Goal: Transaction & Acquisition: Purchase product/service

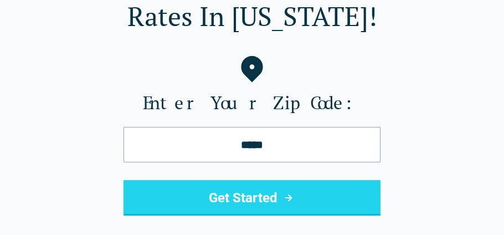
click at [223, 200] on button "Get Started" at bounding box center [251, 197] width 257 height 35
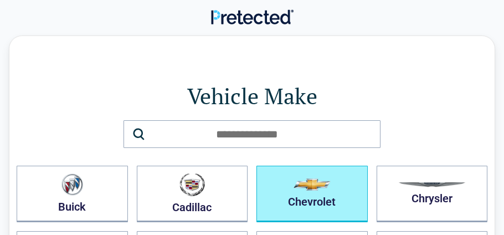
click at [306, 196] on button "Chevrolet" at bounding box center [311, 193] width 111 height 56
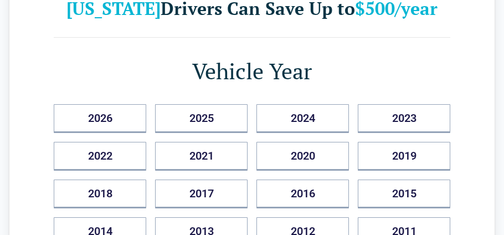
scroll to position [87, 0]
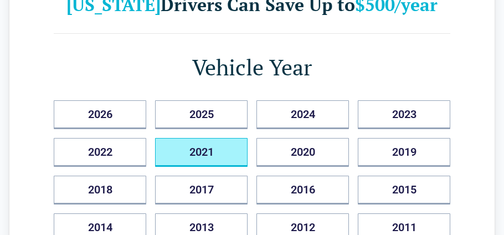
click at [183, 149] on button "2021" at bounding box center [201, 152] width 92 height 29
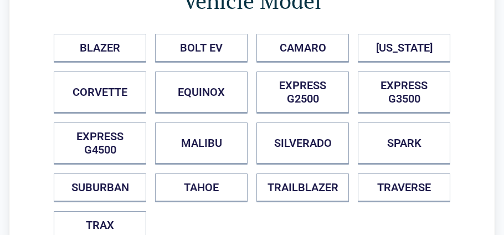
scroll to position [95, 0]
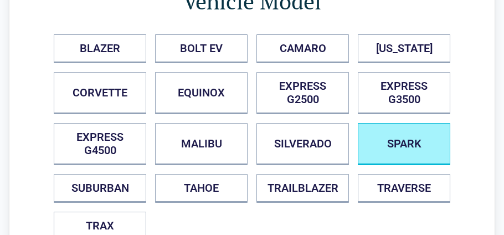
click at [400, 136] on button "SPARK" at bounding box center [403, 144] width 92 height 42
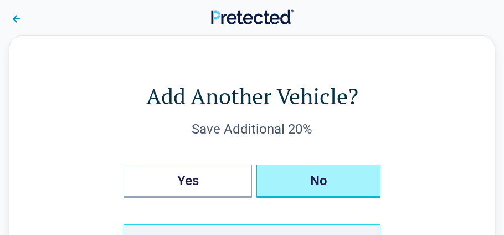
click at [325, 178] on button "No" at bounding box center [318, 180] width 124 height 33
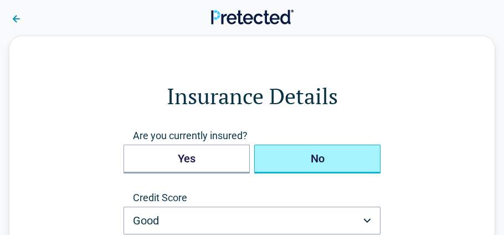
click at [300, 159] on button "No" at bounding box center [317, 158] width 126 height 29
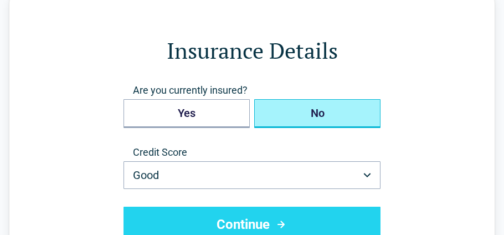
scroll to position [76, 0]
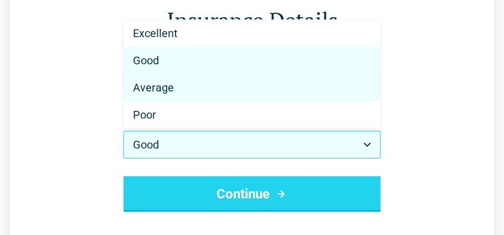
select select "*******"
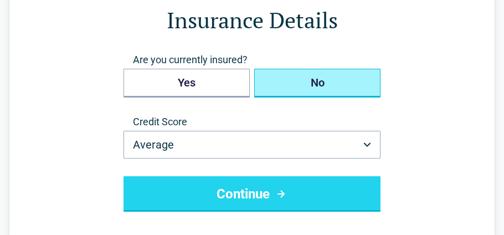
click at [263, 190] on button "Continue" at bounding box center [251, 193] width 257 height 35
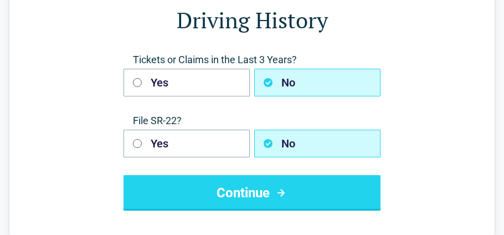
scroll to position [0, 0]
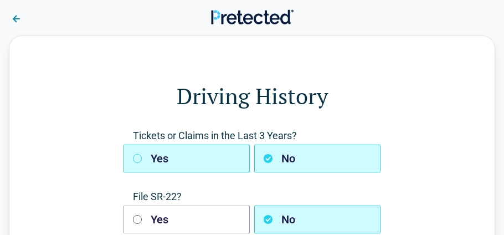
click at [139, 153] on button "Yes" at bounding box center [186, 158] width 126 height 28
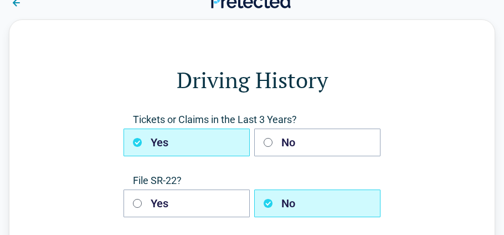
scroll to position [102, 0]
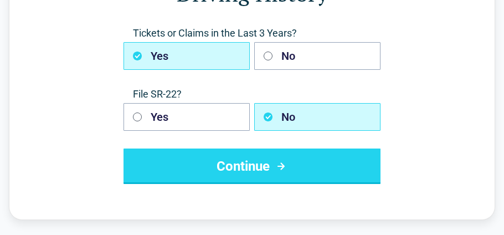
click at [278, 157] on button "Continue" at bounding box center [251, 165] width 257 height 35
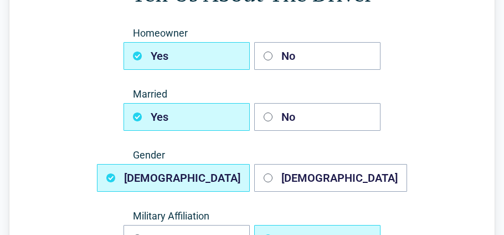
scroll to position [0, 0]
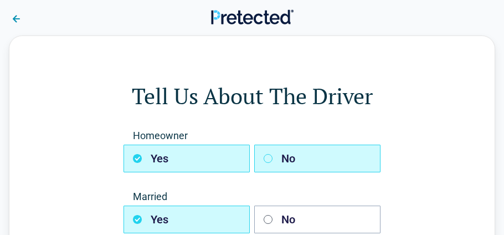
click at [292, 169] on button "No" at bounding box center [317, 158] width 126 height 28
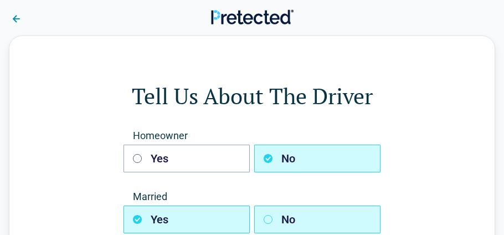
click at [306, 219] on button "No" at bounding box center [317, 219] width 126 height 28
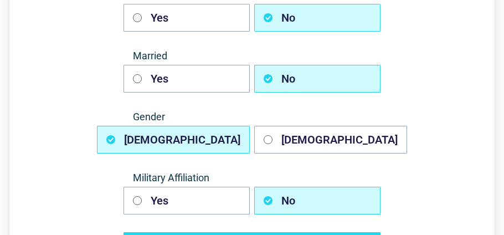
scroll to position [146, 0]
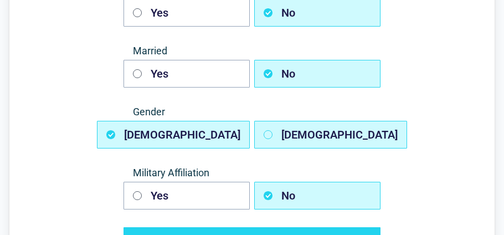
click at [315, 138] on button "[DEMOGRAPHIC_DATA]" at bounding box center [330, 135] width 153 height 28
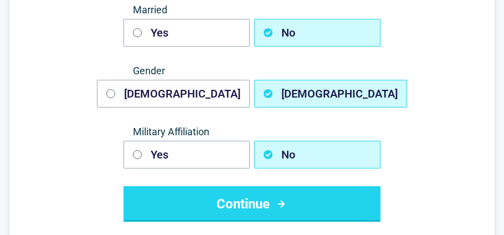
scroll to position [200, 0]
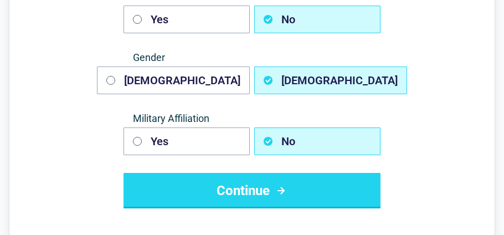
click at [307, 193] on button "Continue" at bounding box center [251, 190] width 257 height 35
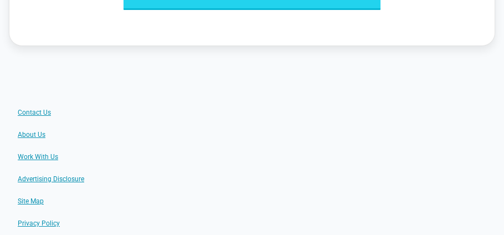
scroll to position [0, 0]
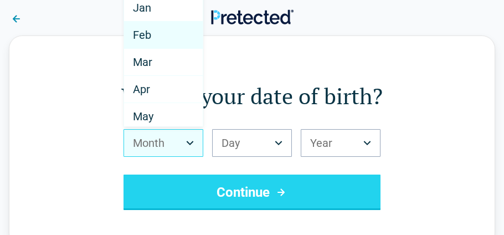
scroll to position [117, 0]
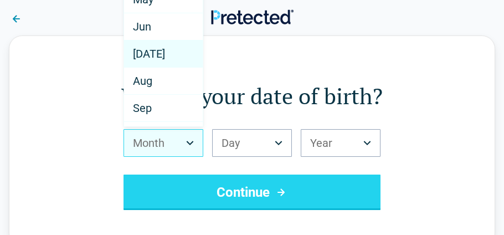
select select "*"
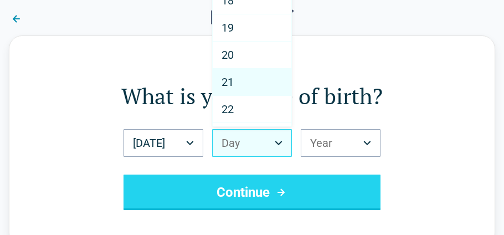
scroll to position [702, 0]
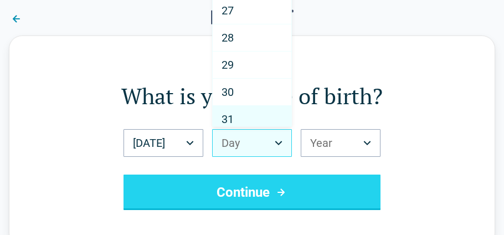
select select "**"
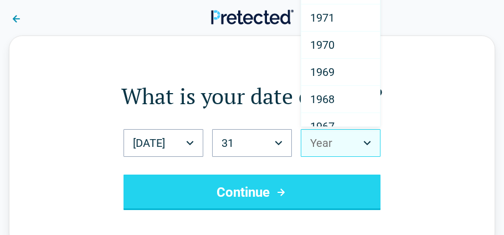
scroll to position [1080, 0]
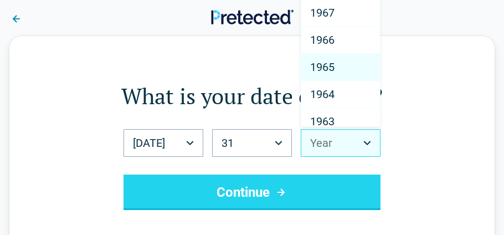
select select "****"
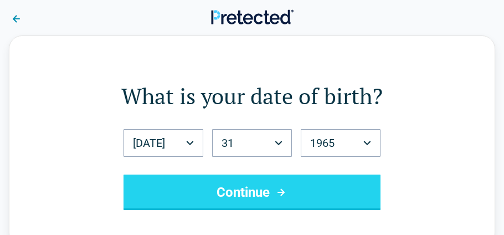
click at [300, 186] on button "Continue" at bounding box center [251, 191] width 257 height 35
